Goal: Task Accomplishment & Management: Manage account settings

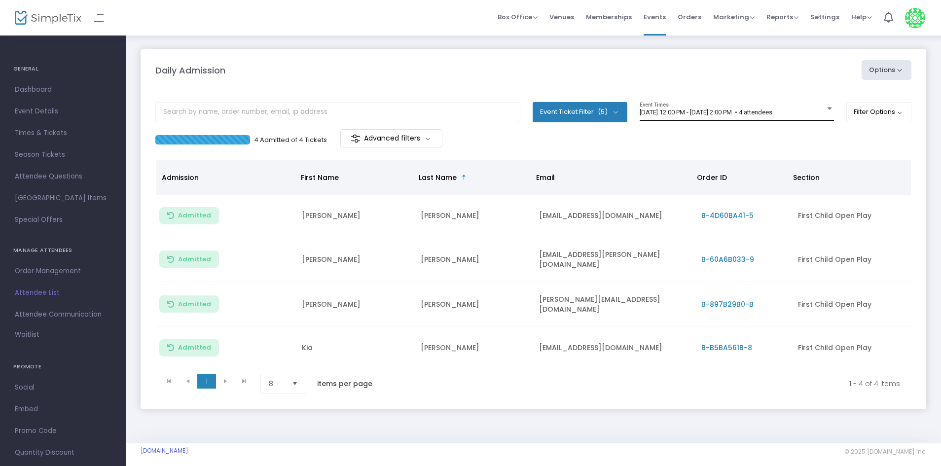
click at [660, 110] on span "[DATE] 12:00 PM - [DATE] 2:00 PM • 4 attendees" at bounding box center [706, 111] width 133 height 7
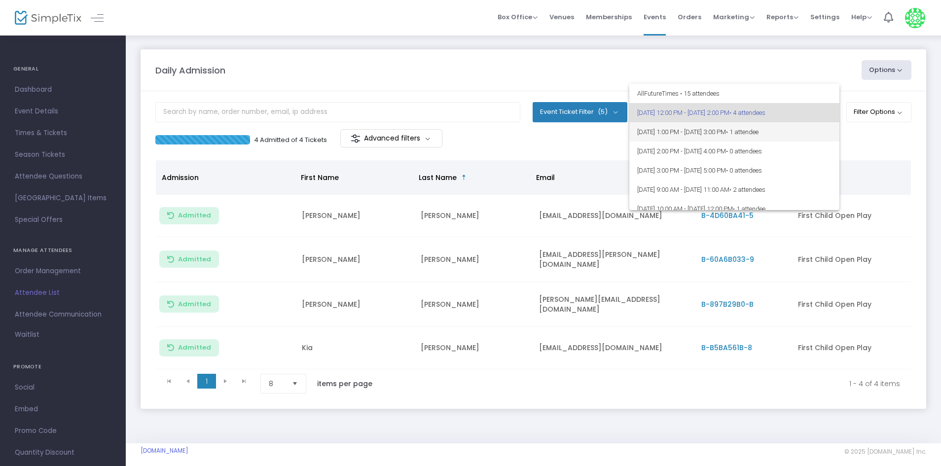
click at [665, 127] on span "[DATE] 1:00 PM - [DATE] 3:00 PM • 1 attendee" at bounding box center [734, 131] width 194 height 19
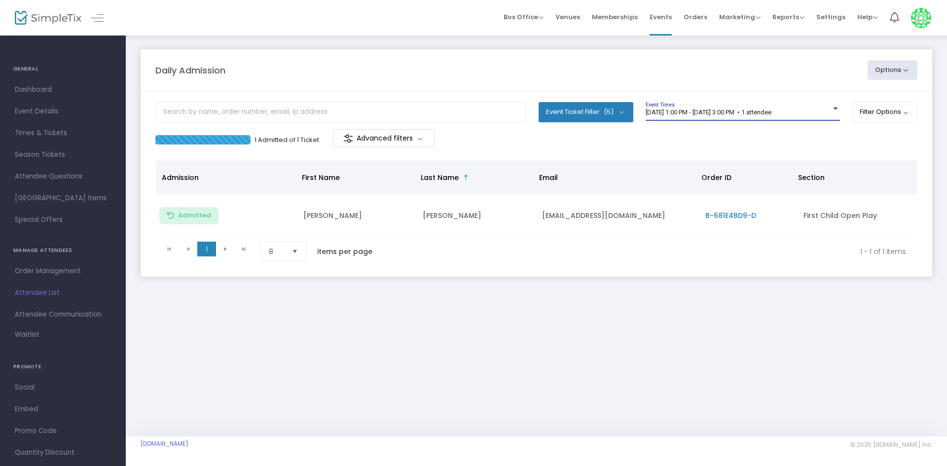
click at [693, 112] on span "[DATE] 1:00 PM - [DATE] 3:00 PM • 1 attendee" at bounding box center [708, 111] width 126 height 7
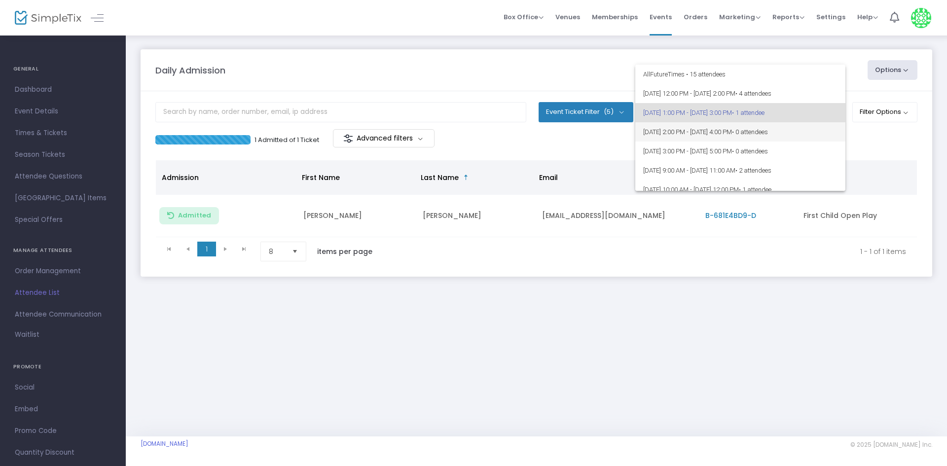
click at [688, 125] on span "[DATE] 2:00 PM - [DATE] 4:00 PM • 0 attendees" at bounding box center [740, 131] width 194 height 19
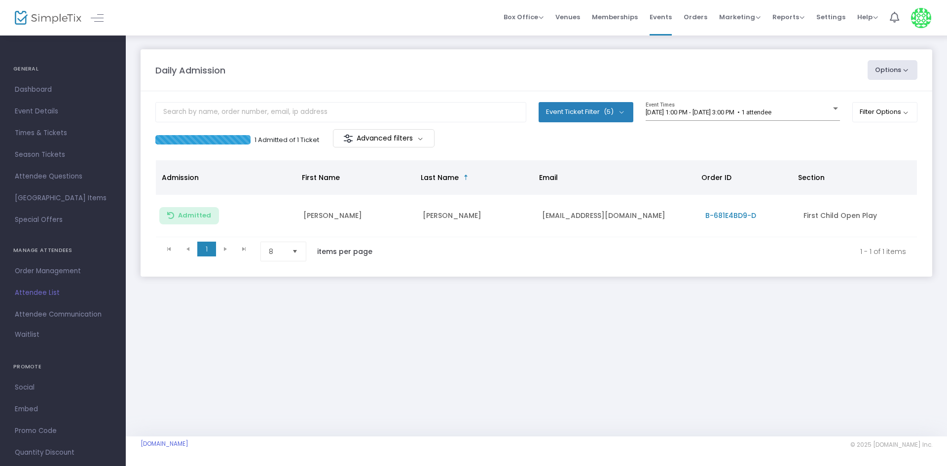
click at [624, 385] on div "Daily Admission Options Import Attendees Export List Print Name Tags Export to …" at bounding box center [536, 236] width 821 height 402
click at [760, 104] on div "8/11/2025 @ 1:00 PM - 8/11/2025 @ 3:00 PM • 1 attendee Event Times" at bounding box center [742, 111] width 194 height 19
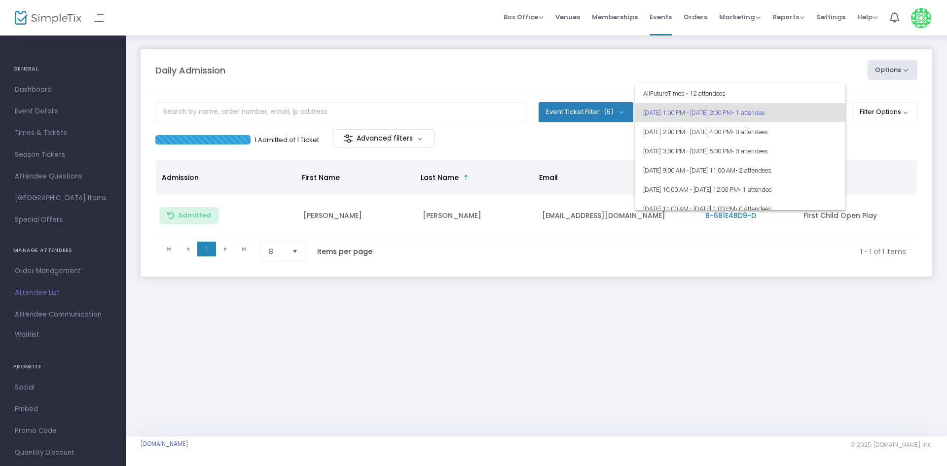
click at [723, 291] on div at bounding box center [473, 233] width 947 height 466
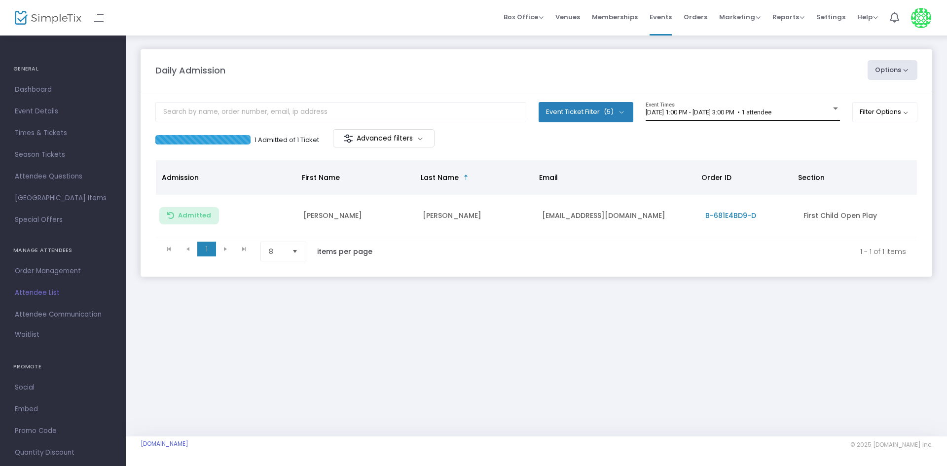
click at [816, 116] on div "[DATE] 1:00 PM - [DATE] 3:00 PM • 1 attendee" at bounding box center [737, 112] width 185 height 7
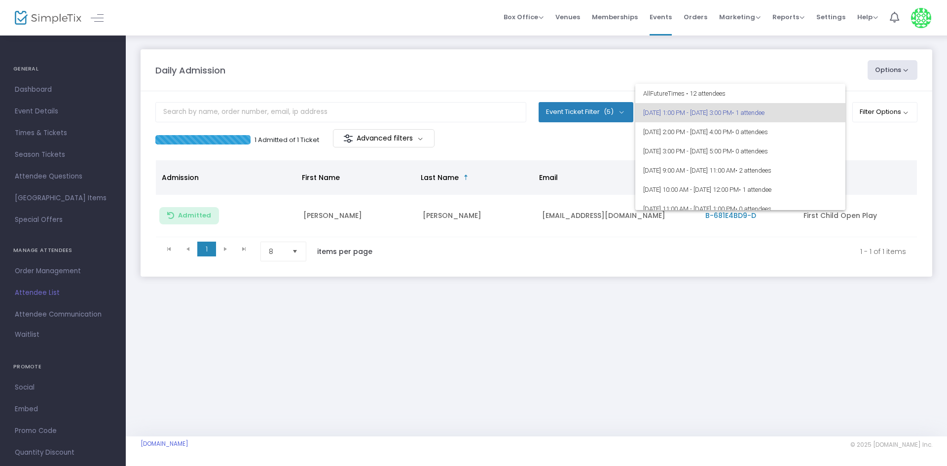
click at [888, 157] on div at bounding box center [473, 233] width 947 height 466
